Goal: Navigation & Orientation: Find specific page/section

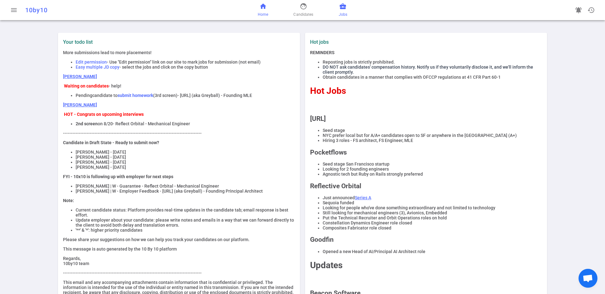
click at [339, 11] on span "Jobs" at bounding box center [343, 14] width 9 height 6
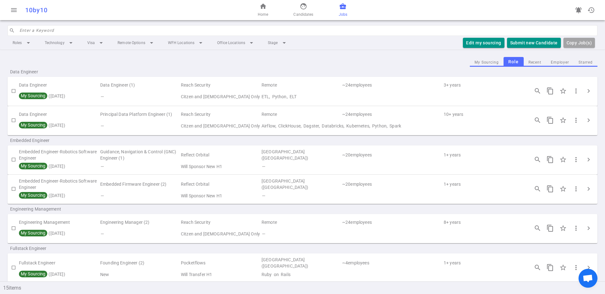
click at [84, 31] on input "search" at bounding box center [307, 31] width 574 height 10
click at [180, 93] on td "Citzen and [DEMOGRAPHIC_DATA] Only" at bounding box center [220, 97] width 81 height 12
click at [277, 96] on td "ETL, Python, ELT" at bounding box center [392, 97] width 263 height 12
click at [108, 85] on td "Data Engineer (1)" at bounding box center [140, 85] width 81 height 12
click at [28, 86] on td "Data Engineer" at bounding box center [59, 85] width 81 height 12
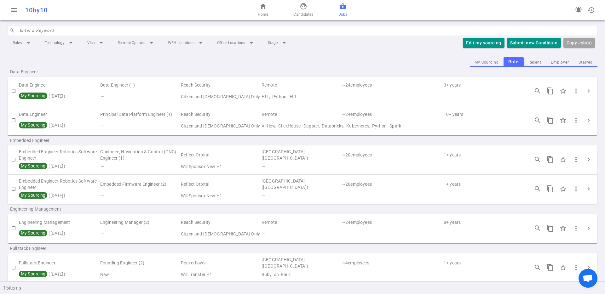
click at [28, 95] on span "My Sourcing" at bounding box center [33, 95] width 26 height 5
click at [65, 95] on span "My Sourcing ( [DATE] )" at bounding box center [42, 96] width 46 height 5
click at [587, 91] on span "chevron_right" at bounding box center [589, 91] width 8 height 8
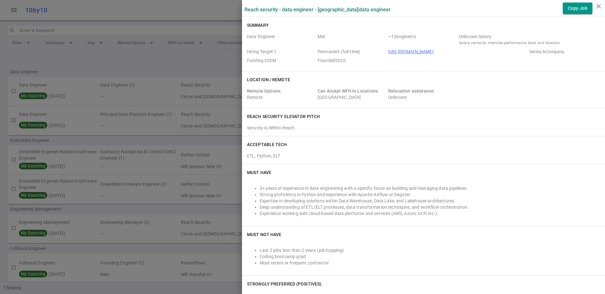
click at [192, 93] on div at bounding box center [302, 147] width 605 height 294
